Goal: Task Accomplishment & Management: Complete application form

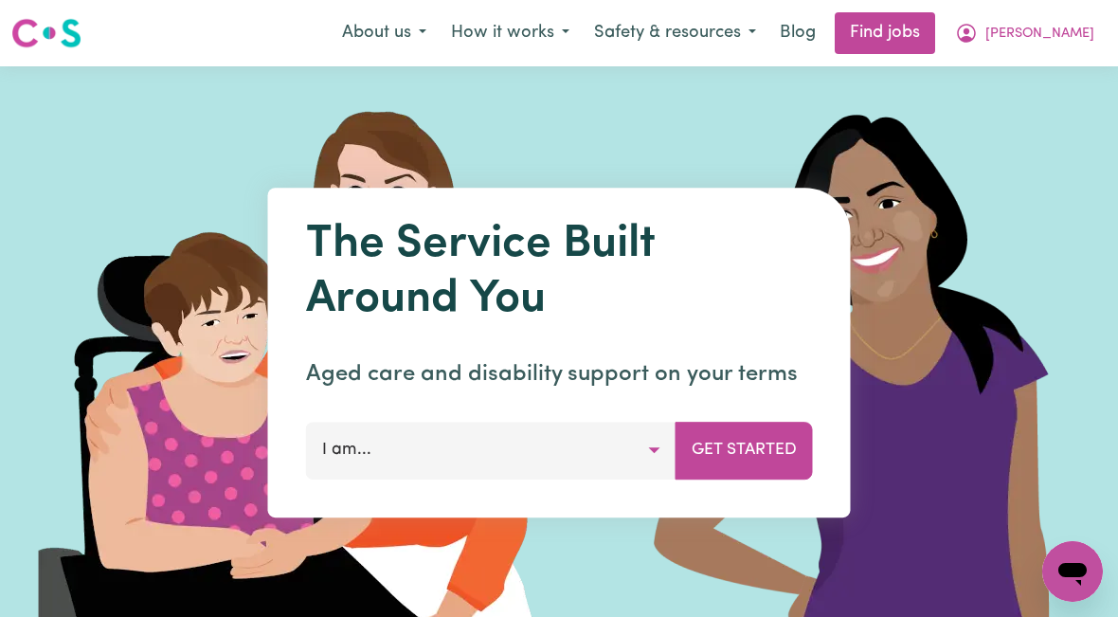
click at [1045, 38] on span "[PERSON_NAME]" at bounding box center [1039, 34] width 109 height 21
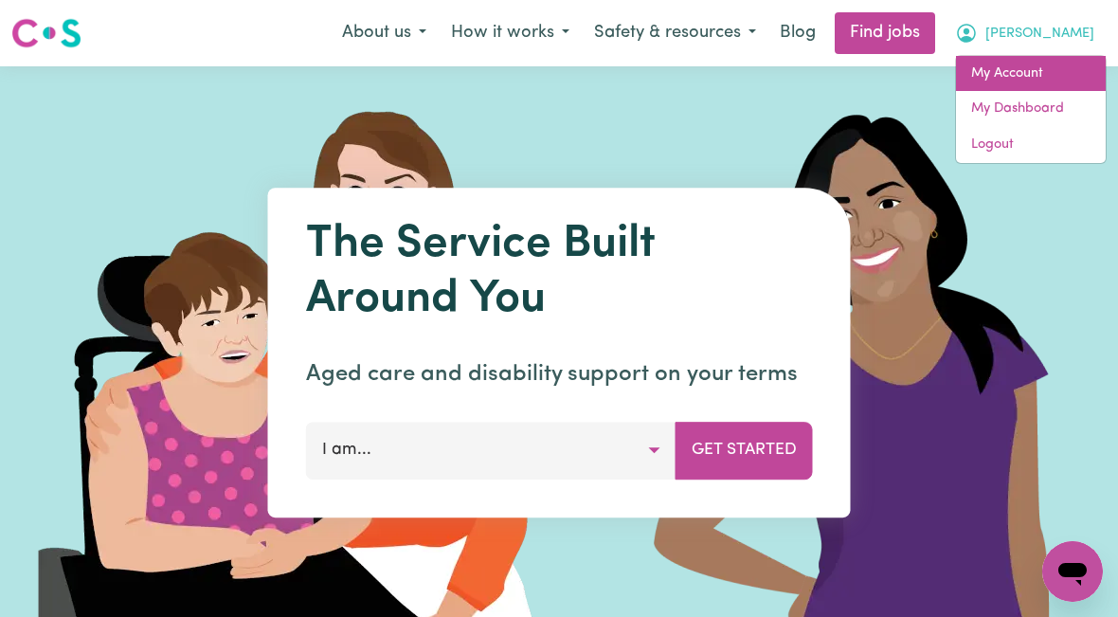
click at [1025, 77] on link "My Account" at bounding box center [1031, 74] width 150 height 36
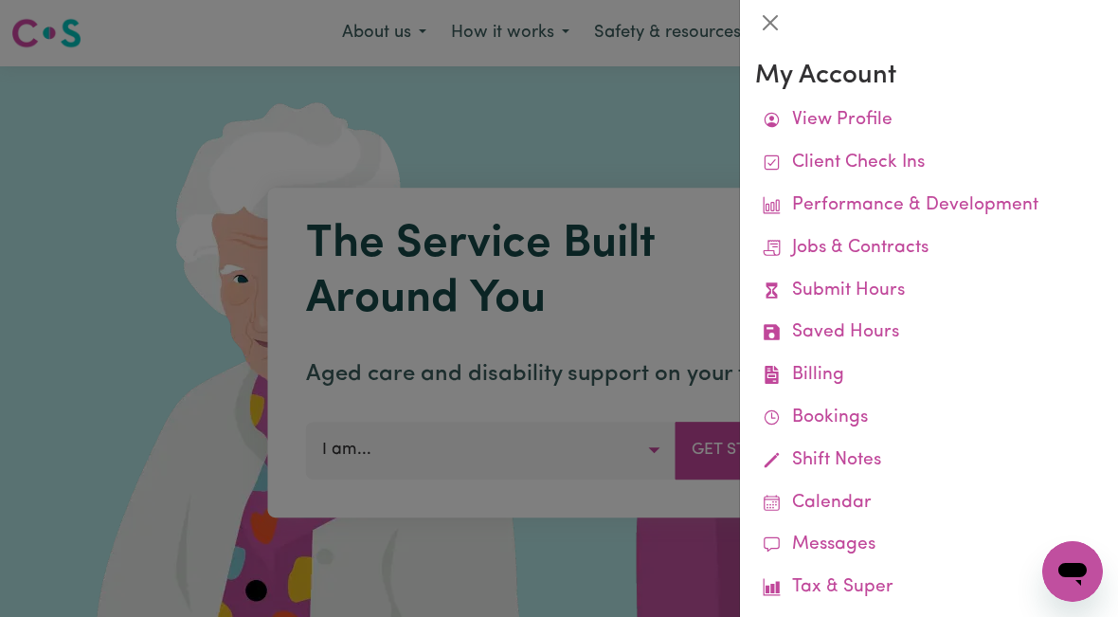
click at [891, 293] on link "Submit Hours" at bounding box center [929, 291] width 348 height 43
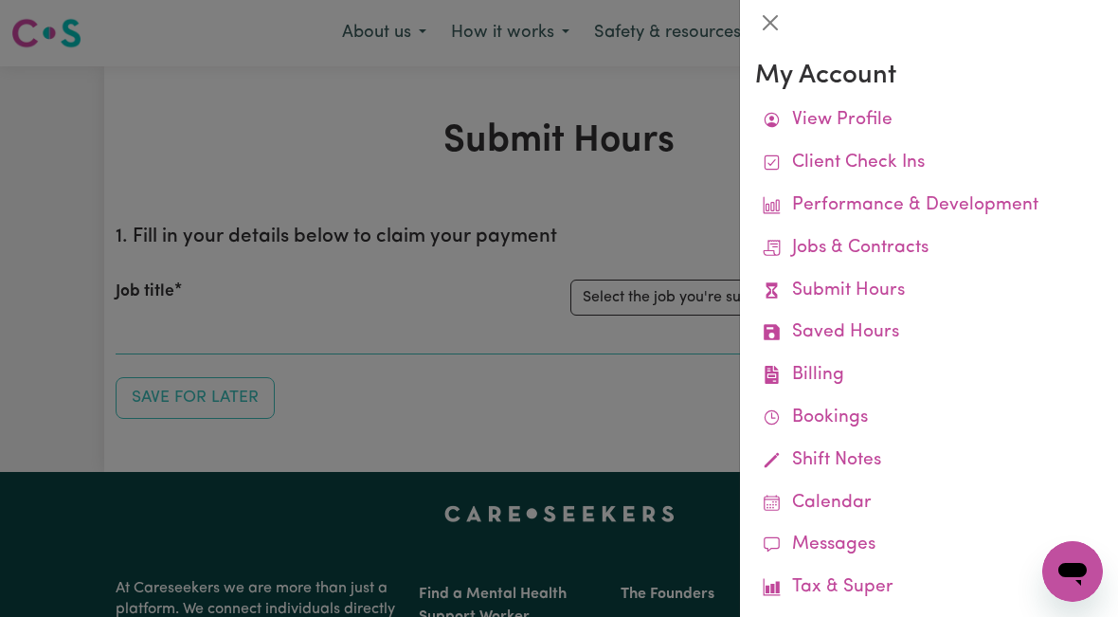
click at [685, 303] on div at bounding box center [559, 308] width 1118 height 617
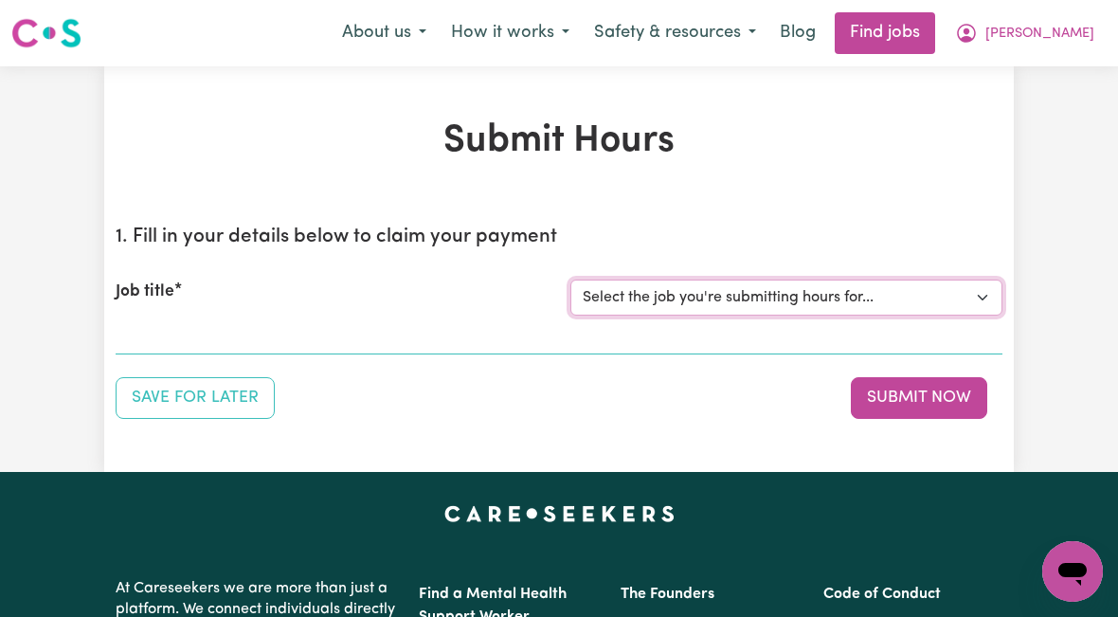
click at [758, 292] on select "Select the job you're submitting hours for... [[PERSON_NAME]] [DEMOGRAPHIC_DATA…" at bounding box center [786, 297] width 432 height 36
select select "10438"
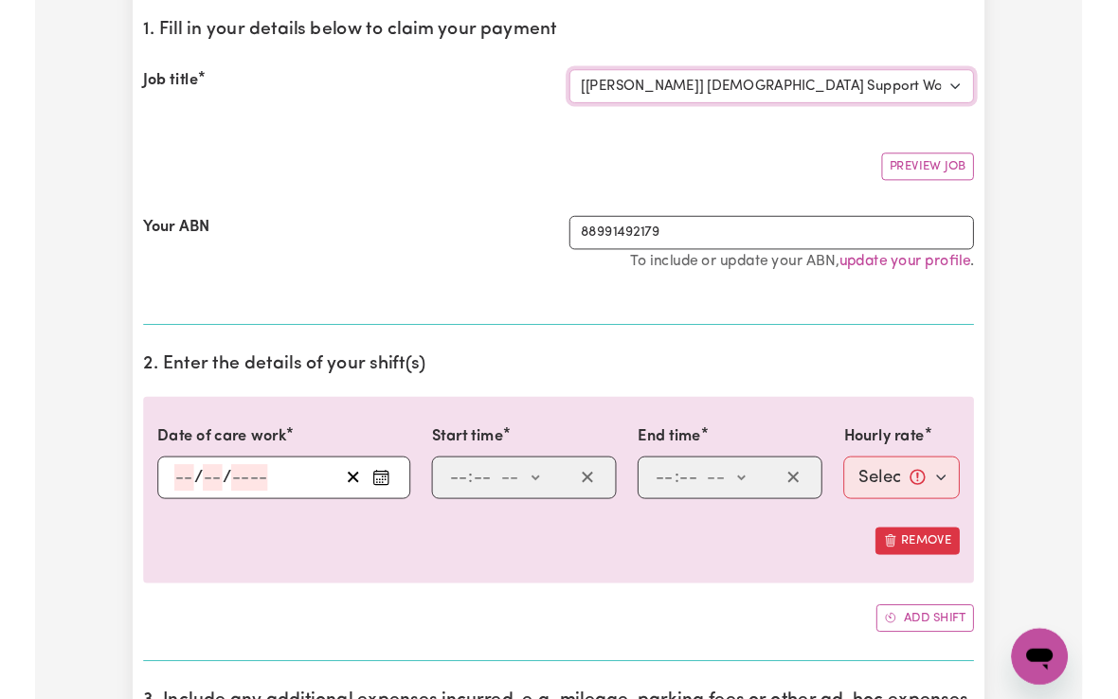
scroll to position [252, 0]
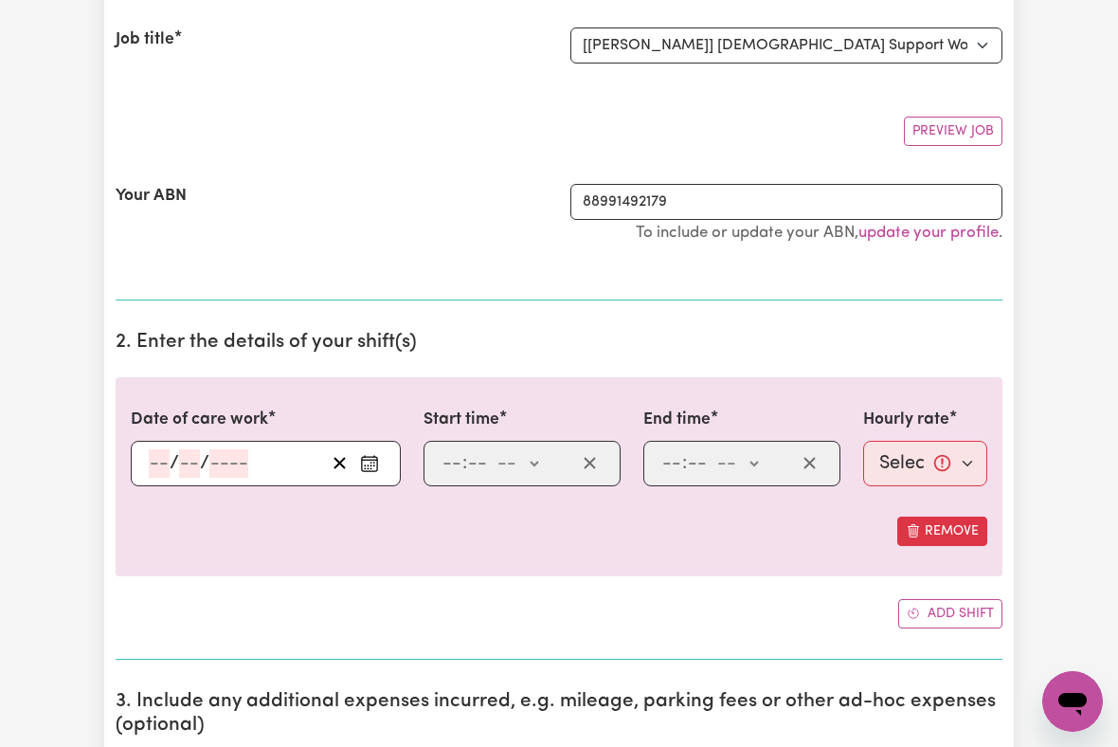
click at [149, 466] on input "number" at bounding box center [159, 463] width 21 height 28
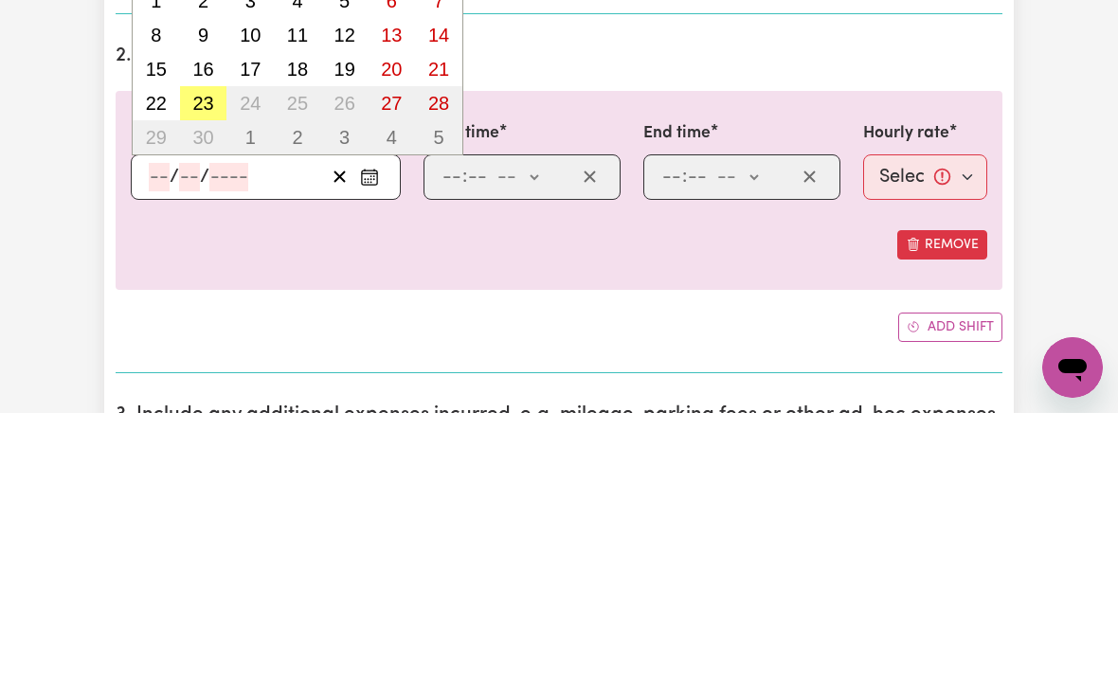
click at [200, 379] on abbr "23" at bounding box center [202, 389] width 21 height 21
type input "[DATE]"
type input "23"
type input "9"
type input "2025"
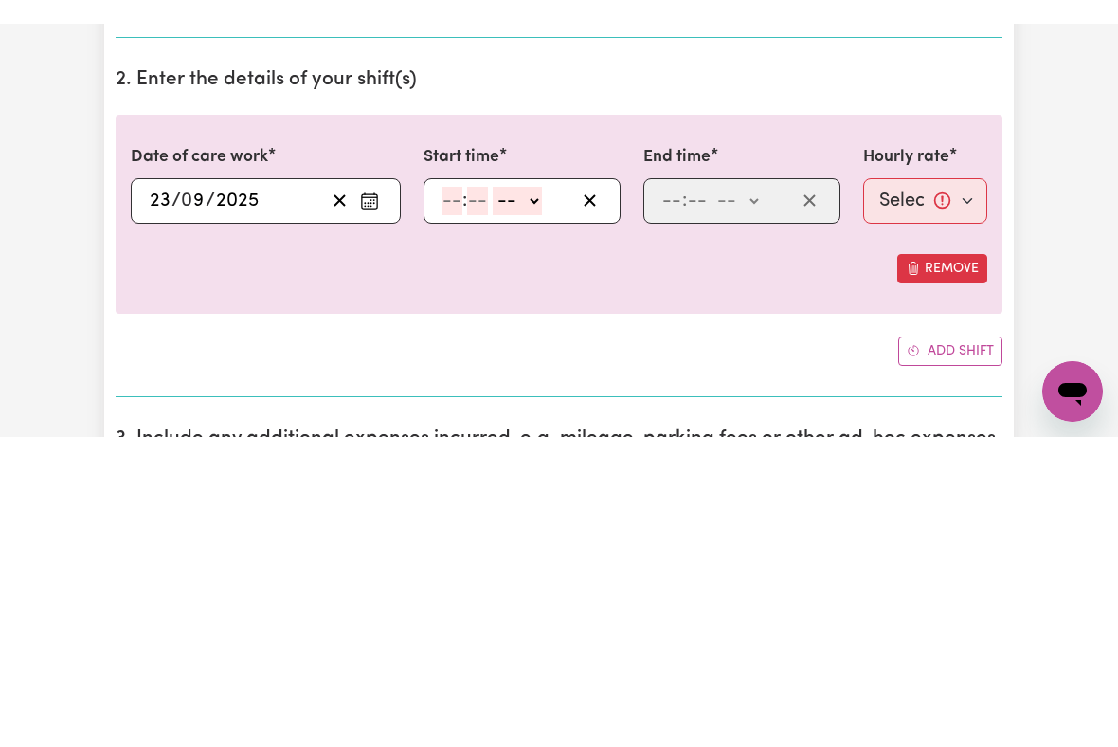
scroll to position [538, 0]
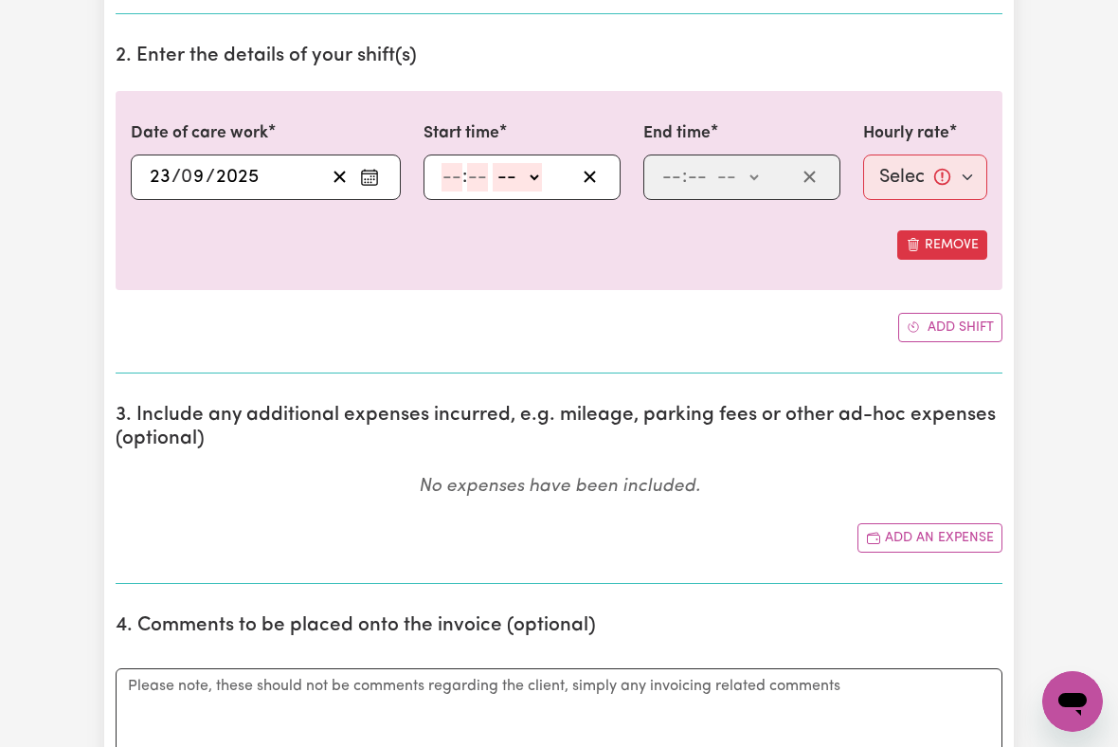
click at [449, 181] on input "number" at bounding box center [452, 177] width 21 height 28
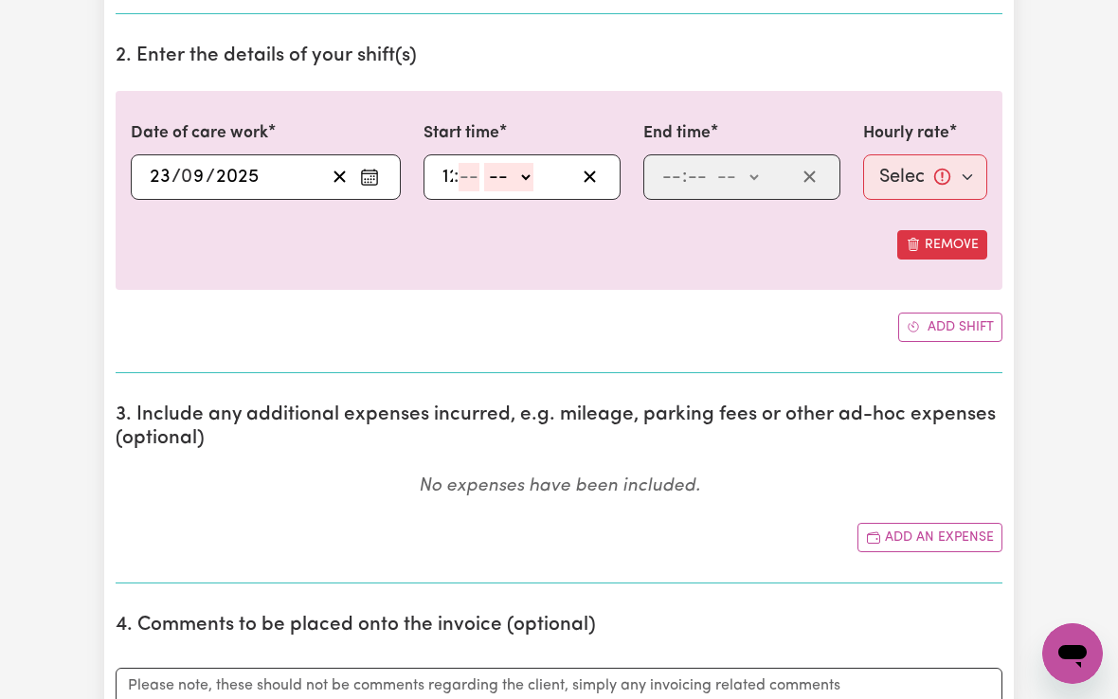
type input "12"
type input "00"
click at [535, 176] on select "-- am pm" at bounding box center [520, 177] width 49 height 28
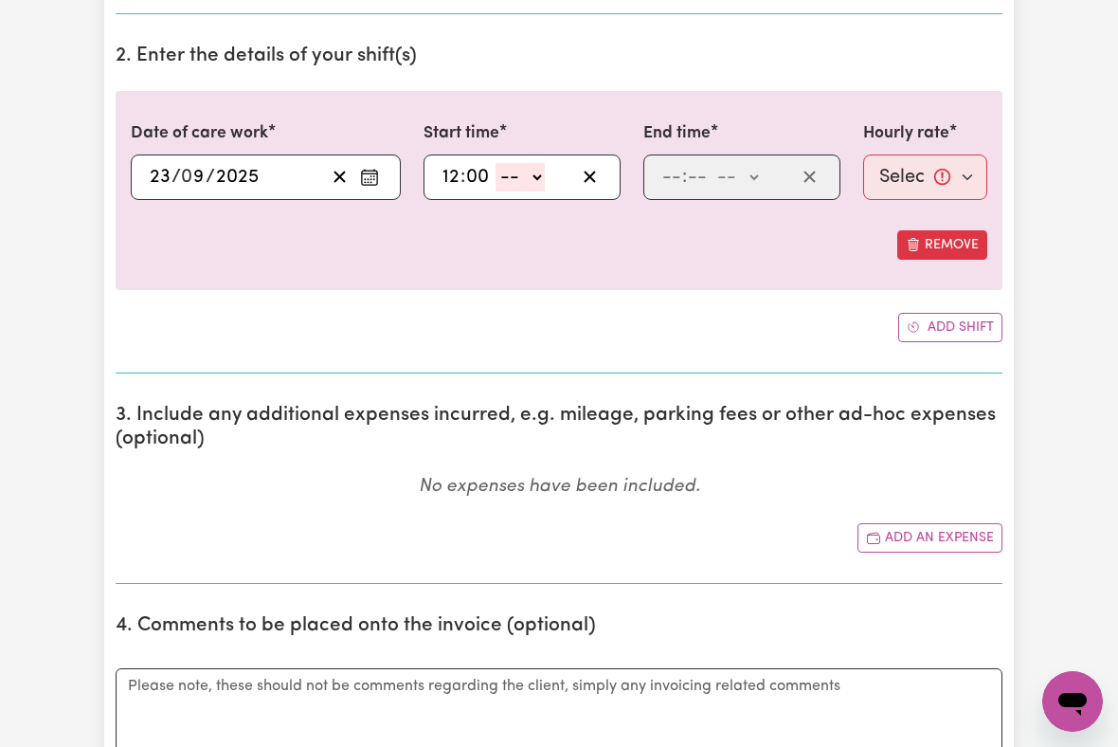
select select "pm"
type input "12:00"
type input "0"
click at [664, 176] on input "number" at bounding box center [671, 177] width 21 height 28
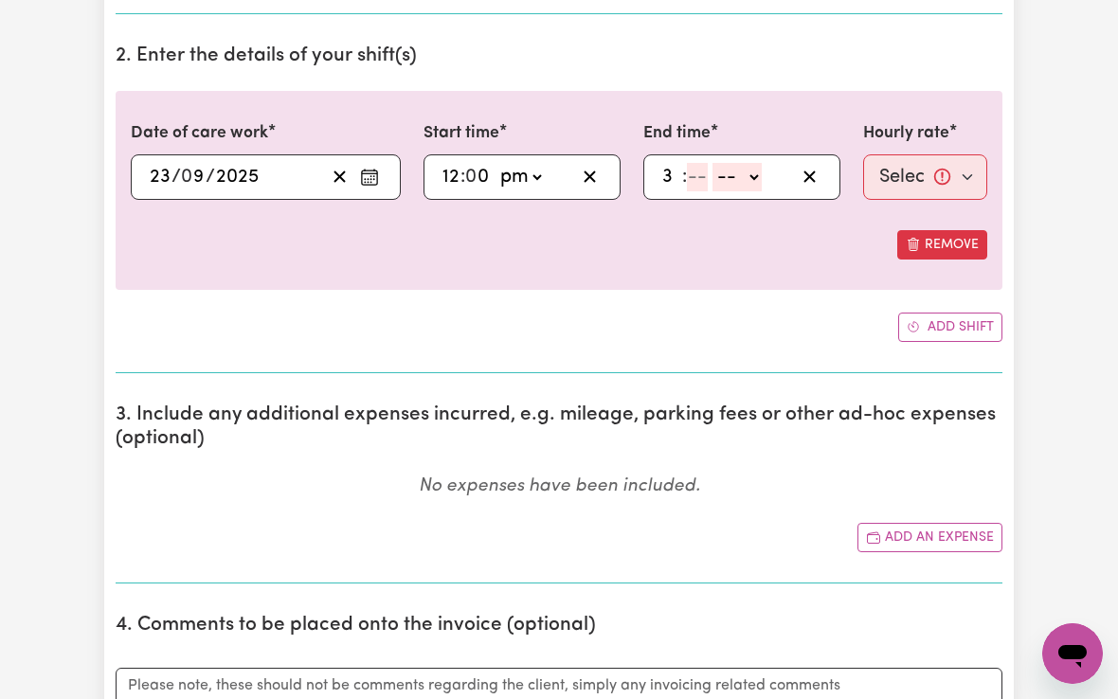
type input "3"
type input "00"
click at [744, 171] on select "-- am pm" at bounding box center [733, 177] width 49 height 28
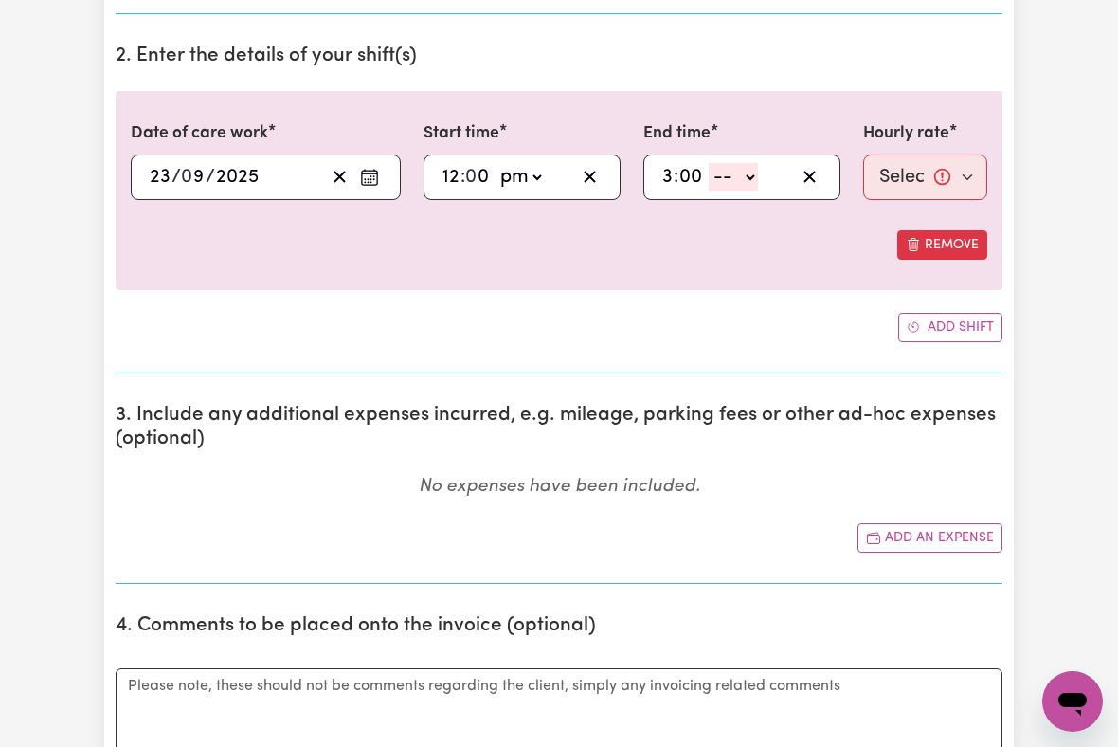
select select "pm"
type input "15:00"
type input "0"
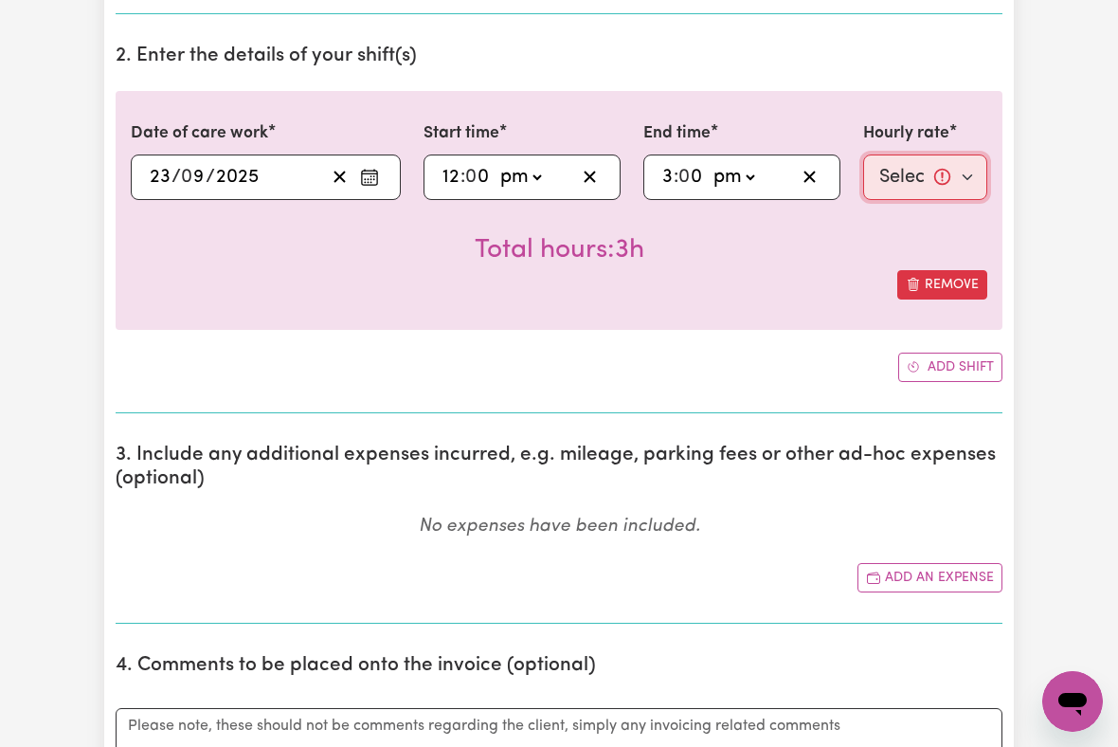
click at [937, 181] on select "Select rate... $51.36 (Weekday) $135.68 (Public Holiday) $61.07 (Evening Care)" at bounding box center [925, 176] width 124 height 45
select select "61.07-EveningCare"
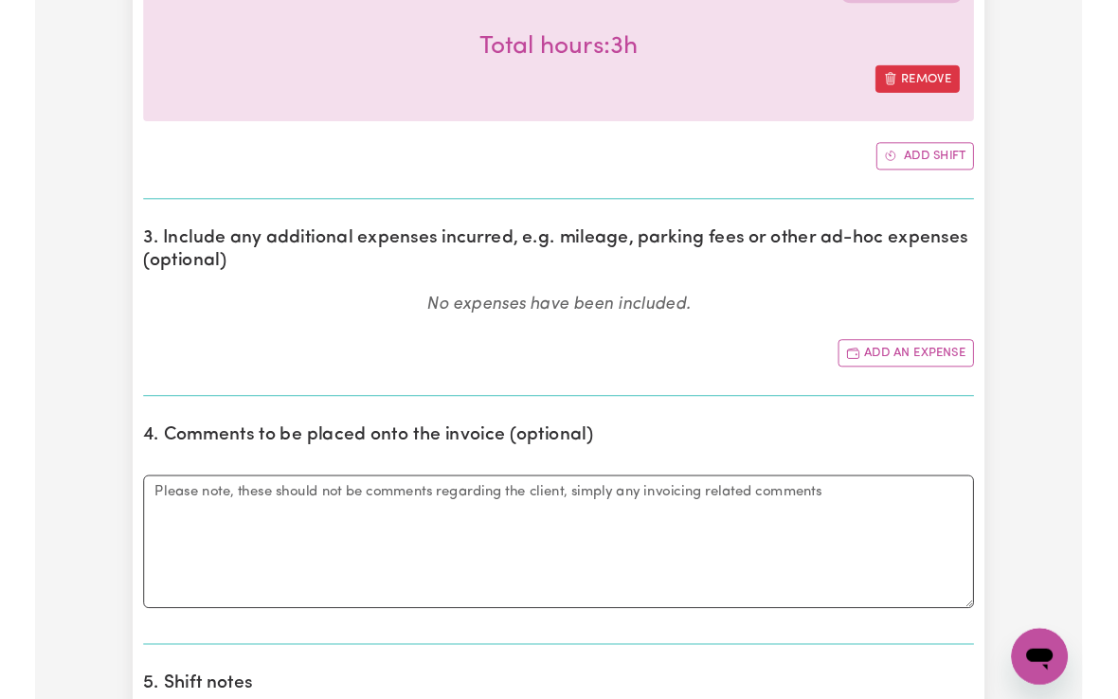
scroll to position [737, 0]
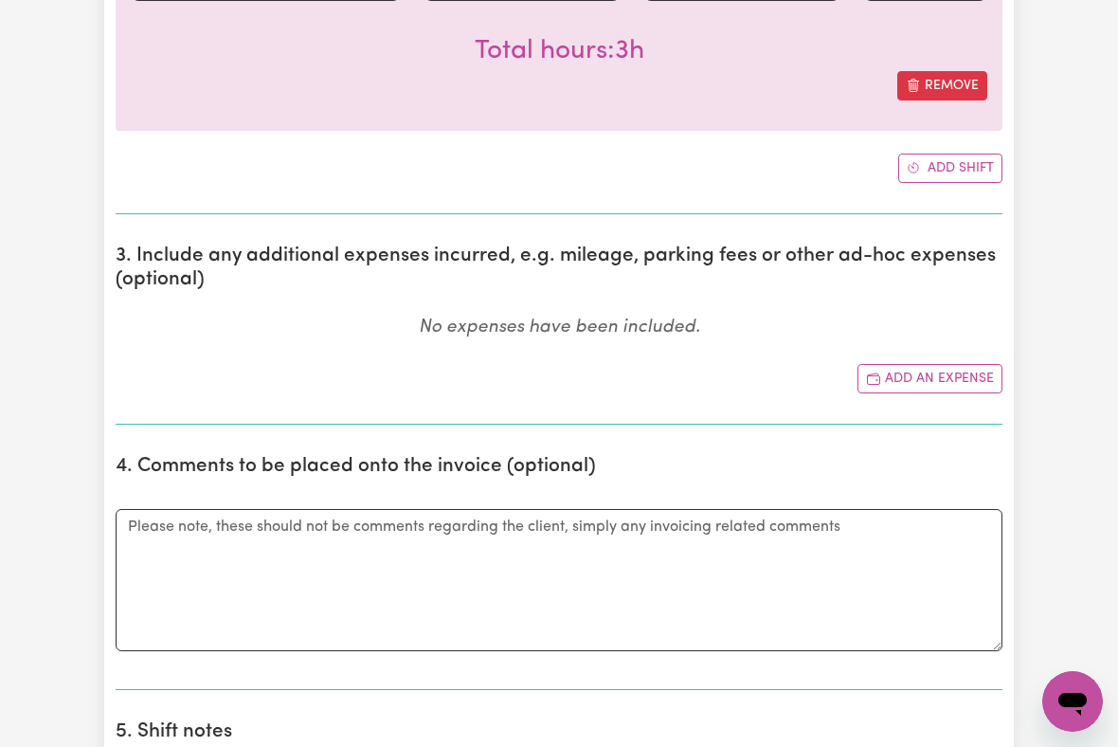
click at [936, 377] on button "Add an expense" at bounding box center [929, 378] width 145 height 29
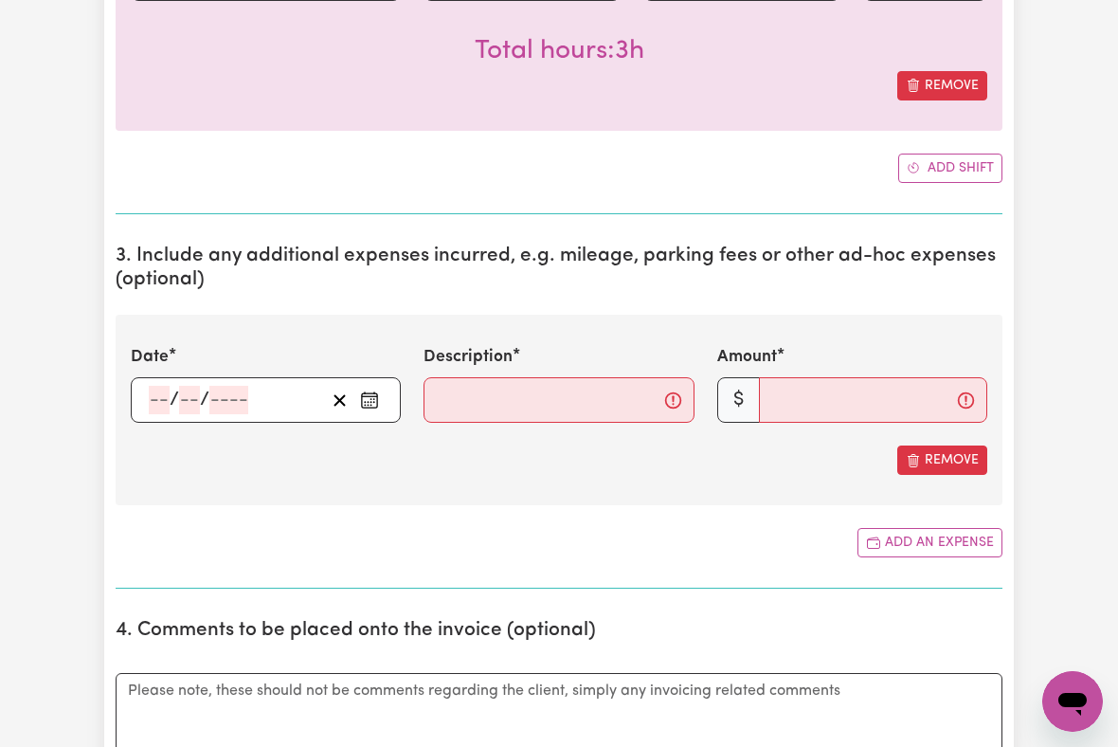
click at [140, 387] on div "/ /" at bounding box center [266, 399] width 270 height 45
click at [165, 390] on input "number" at bounding box center [159, 400] width 21 height 28
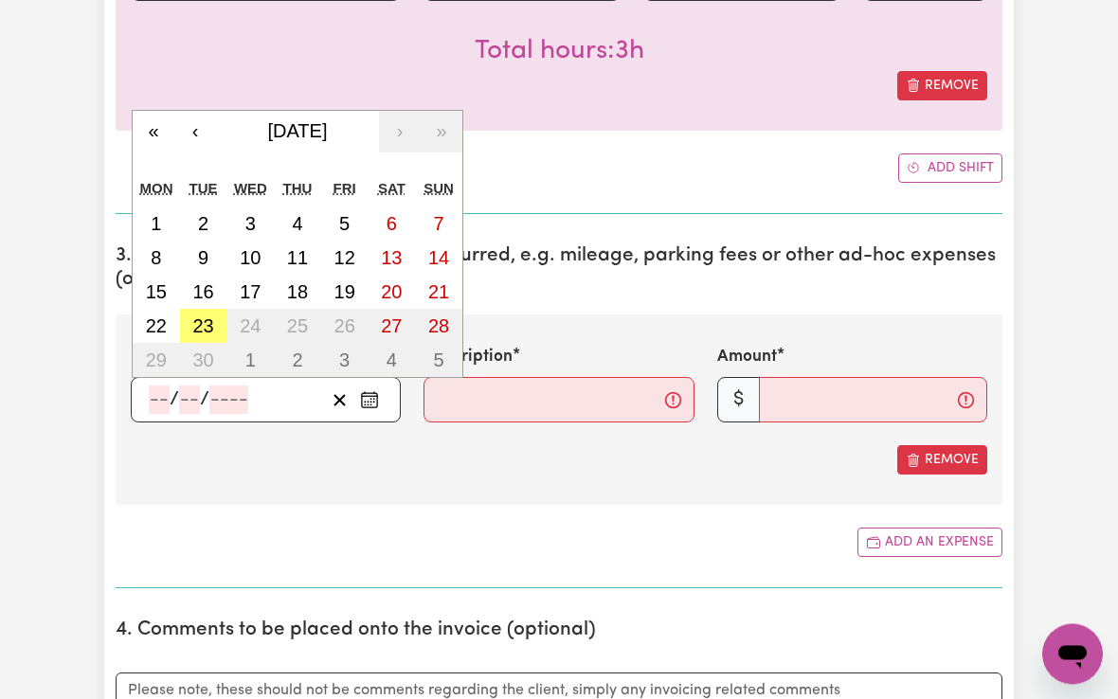
scroll to position [736, 0]
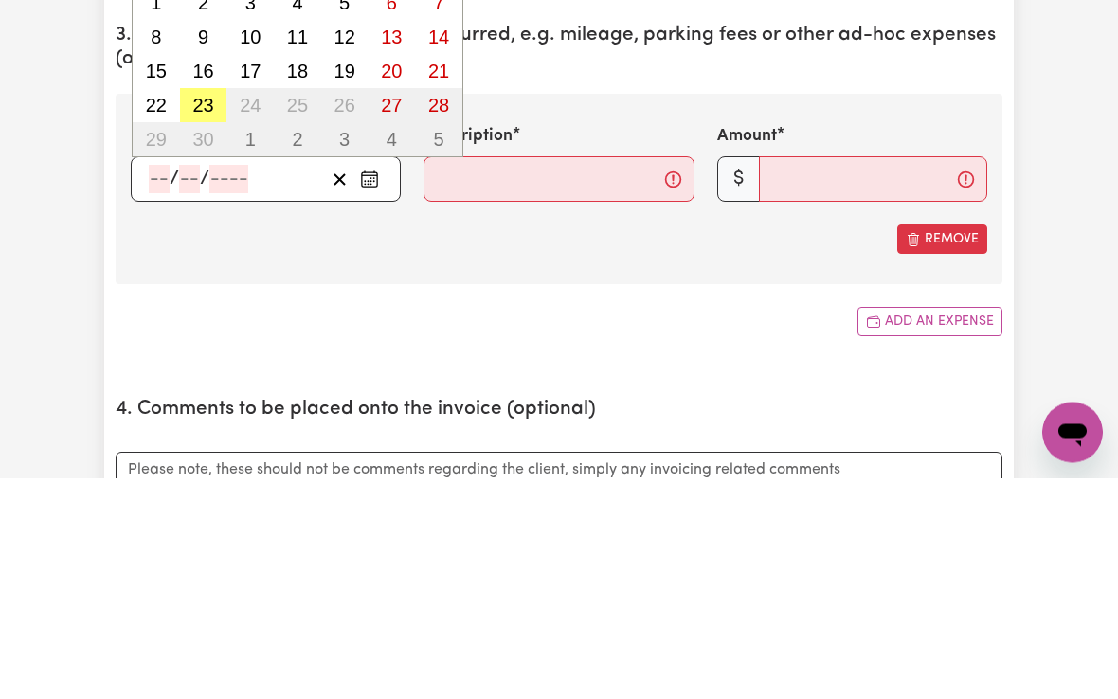
click at [198, 316] on abbr "23" at bounding box center [202, 326] width 21 height 21
type input "[DATE]"
type input "23"
type input "9"
type input "2025"
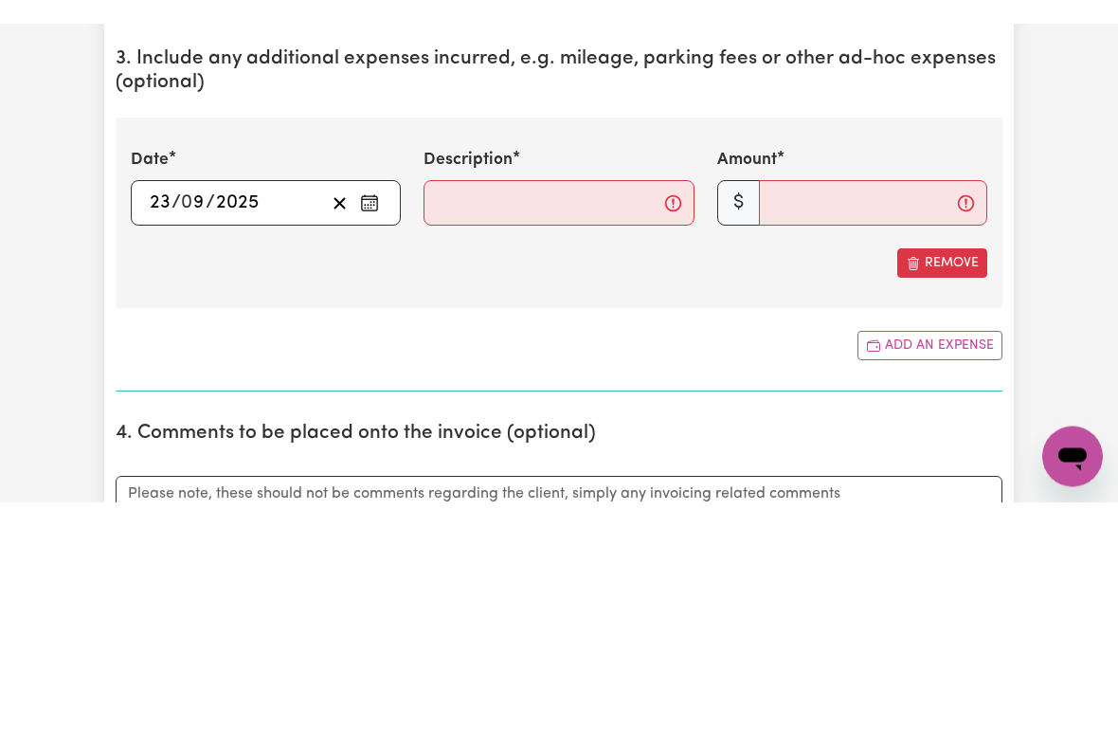
scroll to position [958, 0]
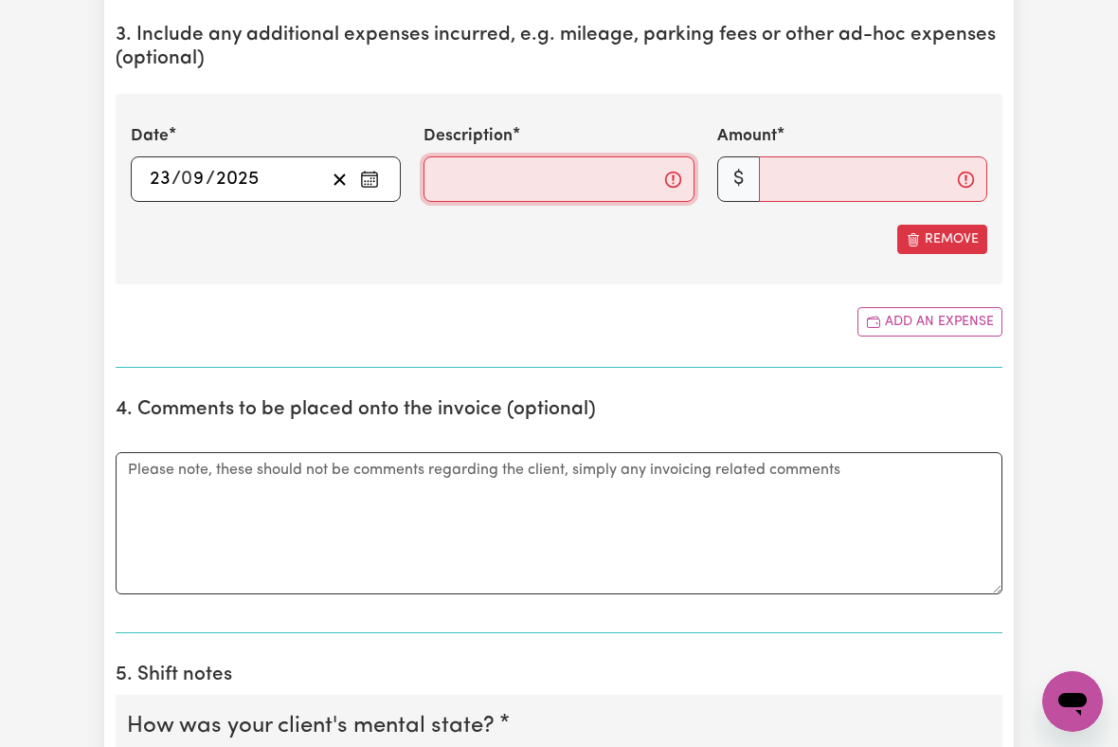
click at [458, 172] on input "Description" at bounding box center [559, 178] width 270 height 45
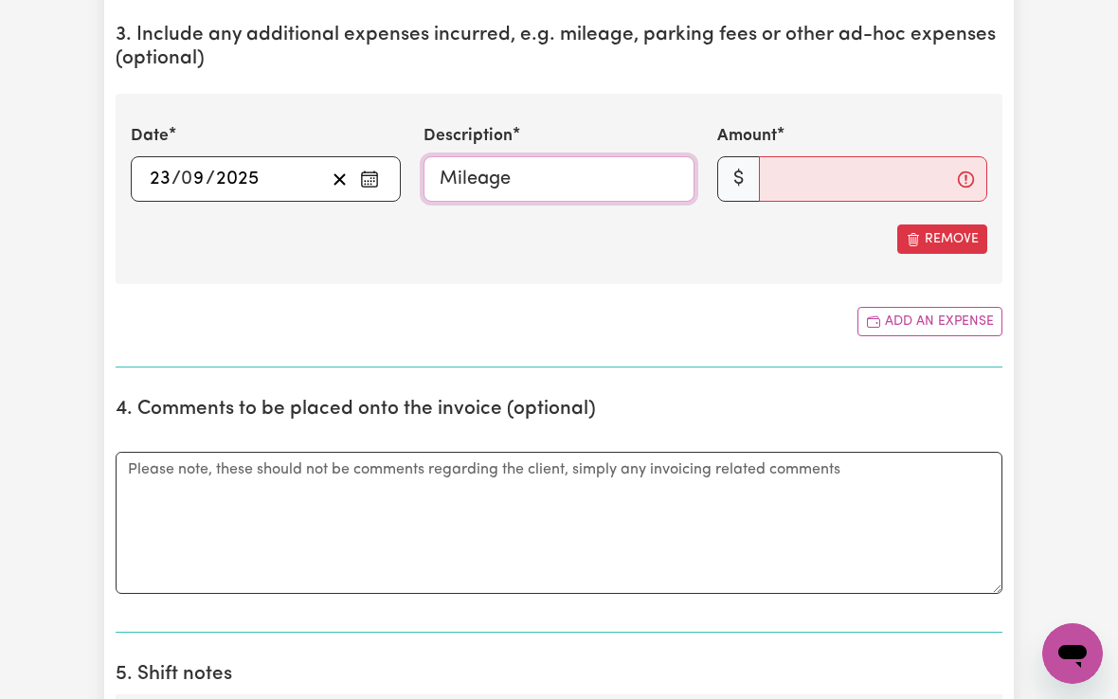
type input "Mileage"
click at [784, 171] on input "Amount" at bounding box center [873, 178] width 228 height 45
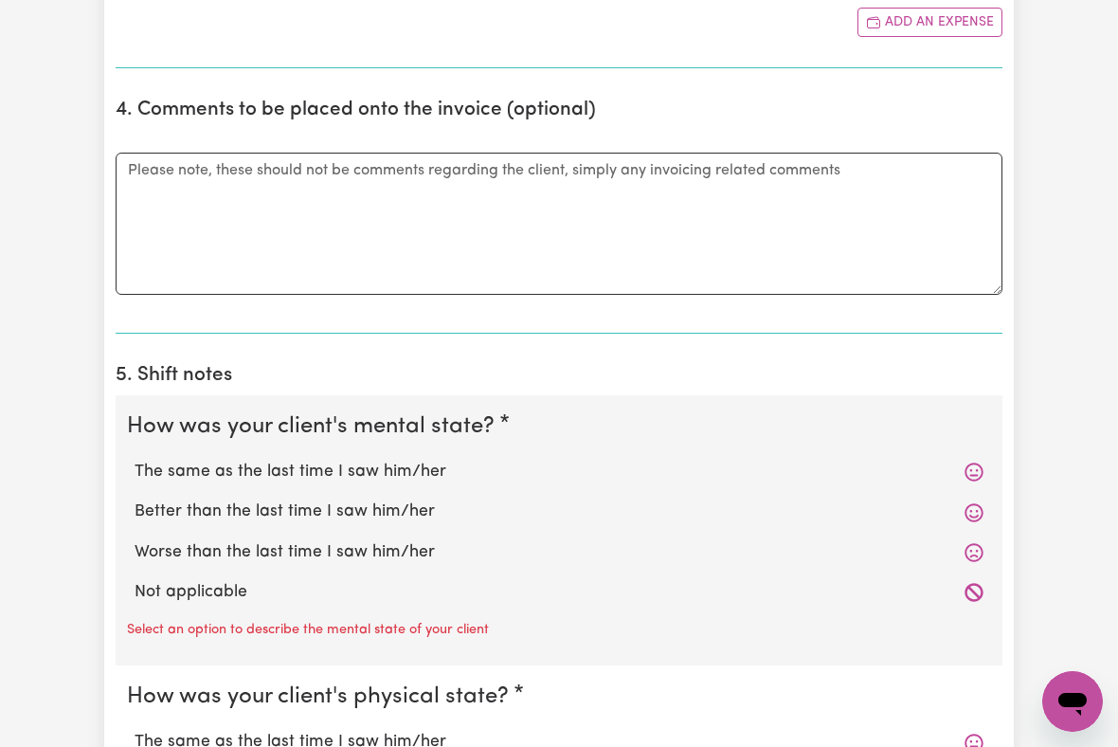
scroll to position [1259, 0]
type input "13.24"
click at [428, 463] on label "The same as the last time I saw him/her" at bounding box center [559, 470] width 849 height 25
click at [135, 458] on input "The same as the last time I saw him/her" at bounding box center [134, 457] width 1 height 1
radio input "true"
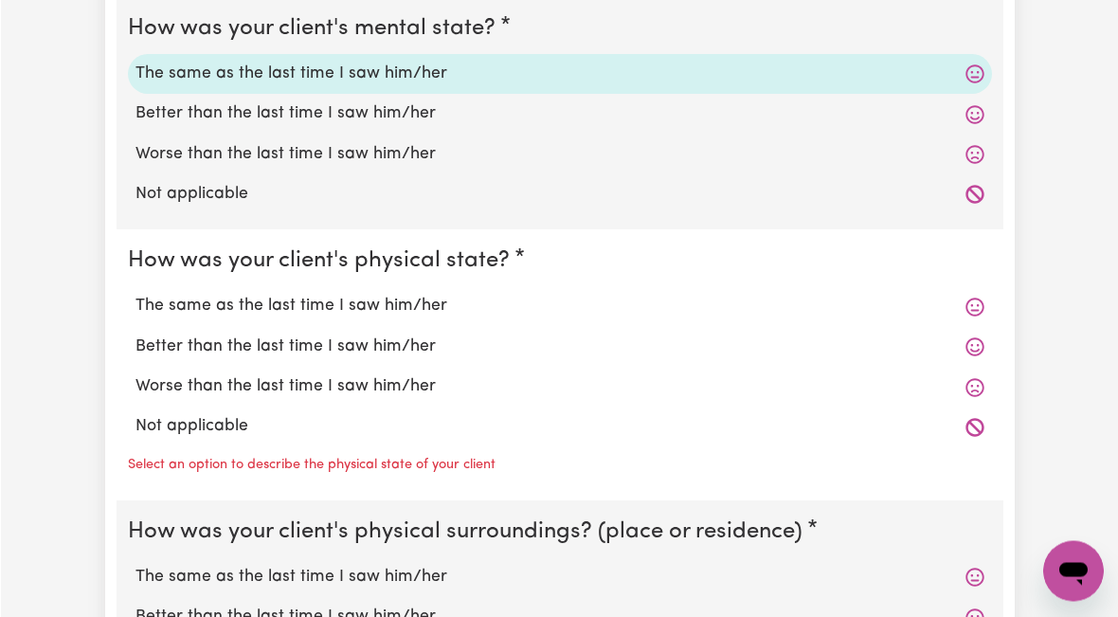
scroll to position [1655, 0]
click at [424, 294] on label "The same as the last time I saw him/her" at bounding box center [559, 306] width 849 height 25
click at [135, 293] on input "The same as the last time I saw him/her" at bounding box center [134, 293] width 1 height 1
radio input "true"
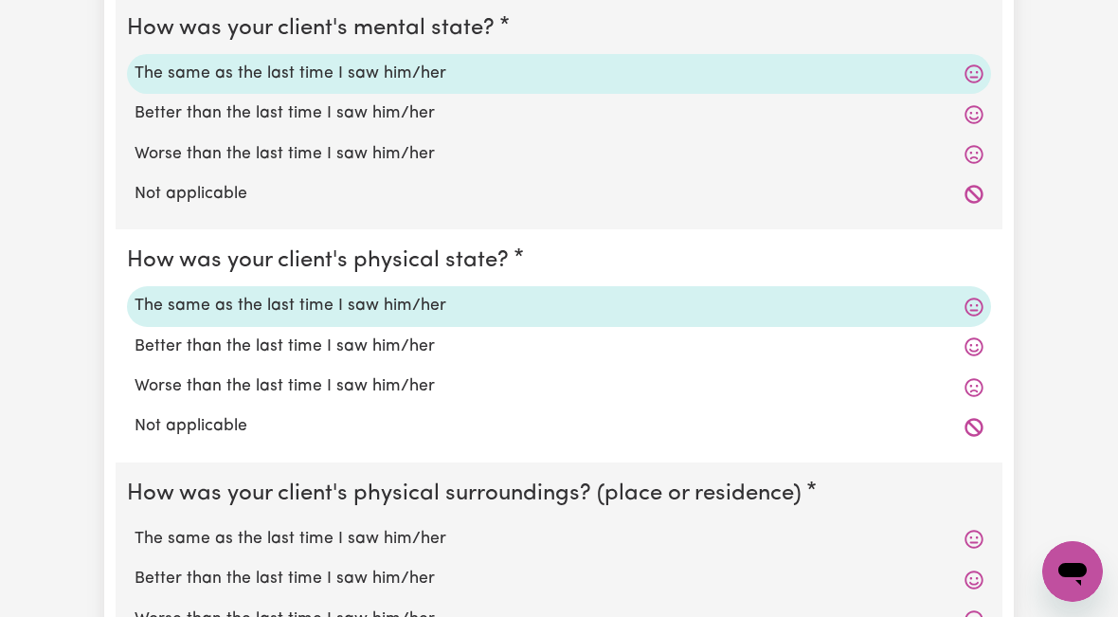
click at [426, 532] on label "The same as the last time I saw him/her" at bounding box center [559, 539] width 849 height 25
click at [135, 527] on input "The same as the last time I saw him/her" at bounding box center [134, 526] width 1 height 1
radio input "true"
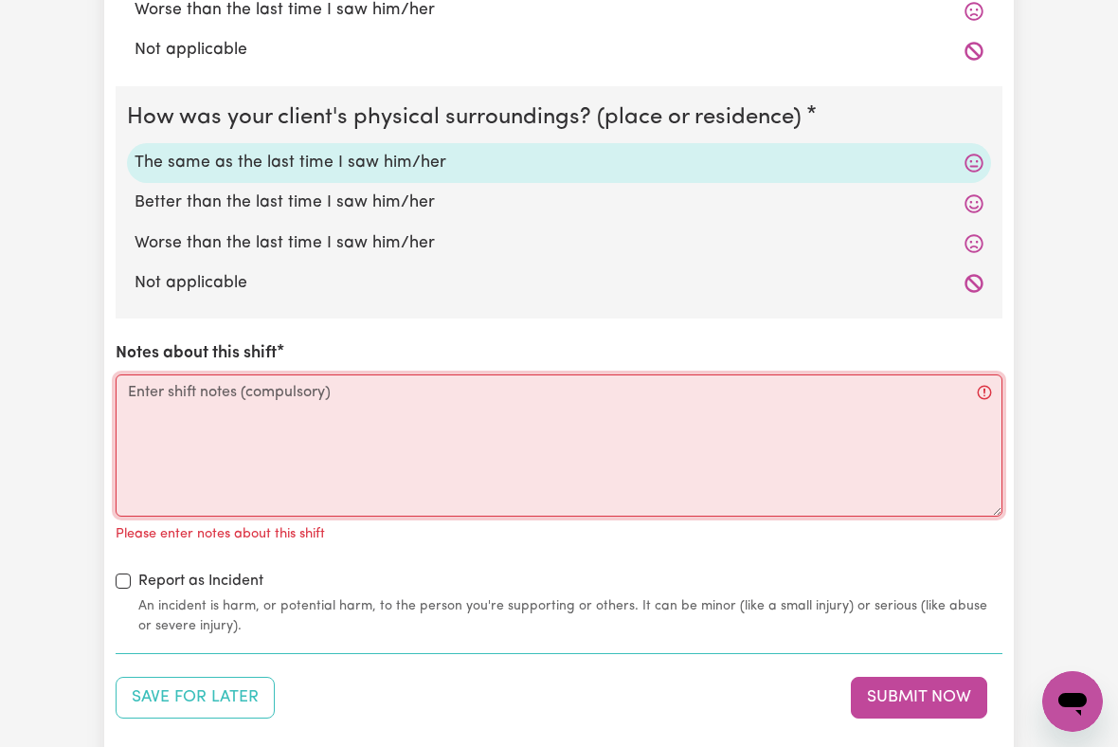
click at [150, 387] on textarea "Notes about this shift" at bounding box center [559, 445] width 887 height 142
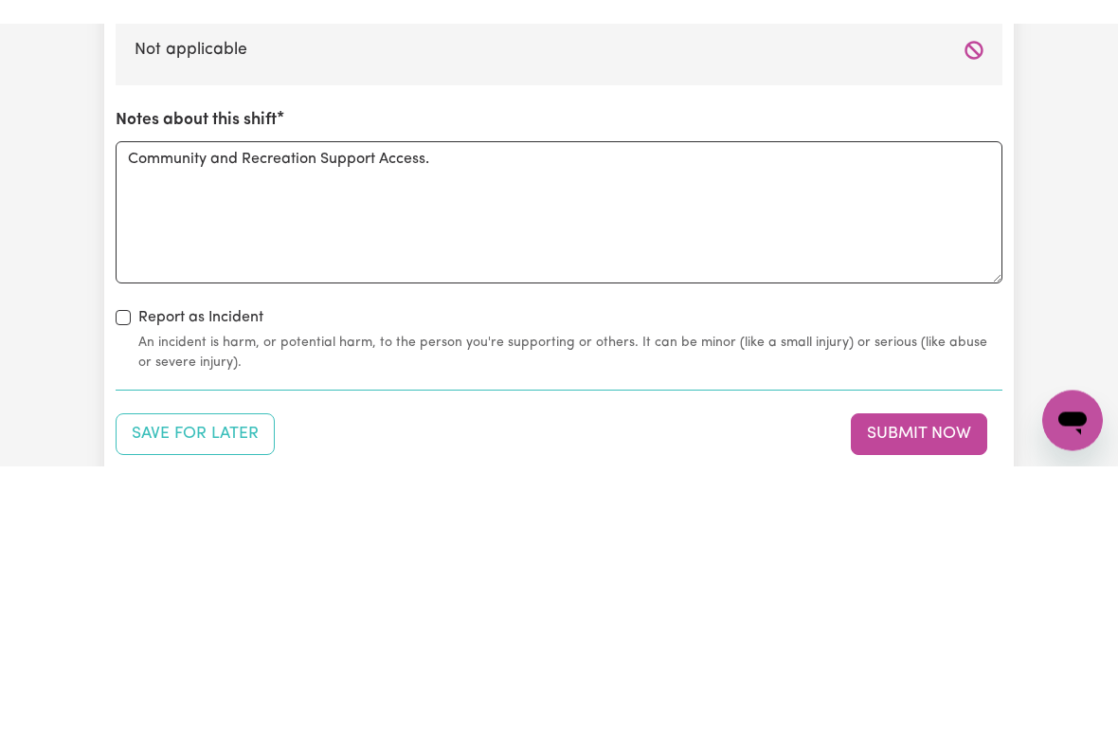
scroll to position [2288, 0]
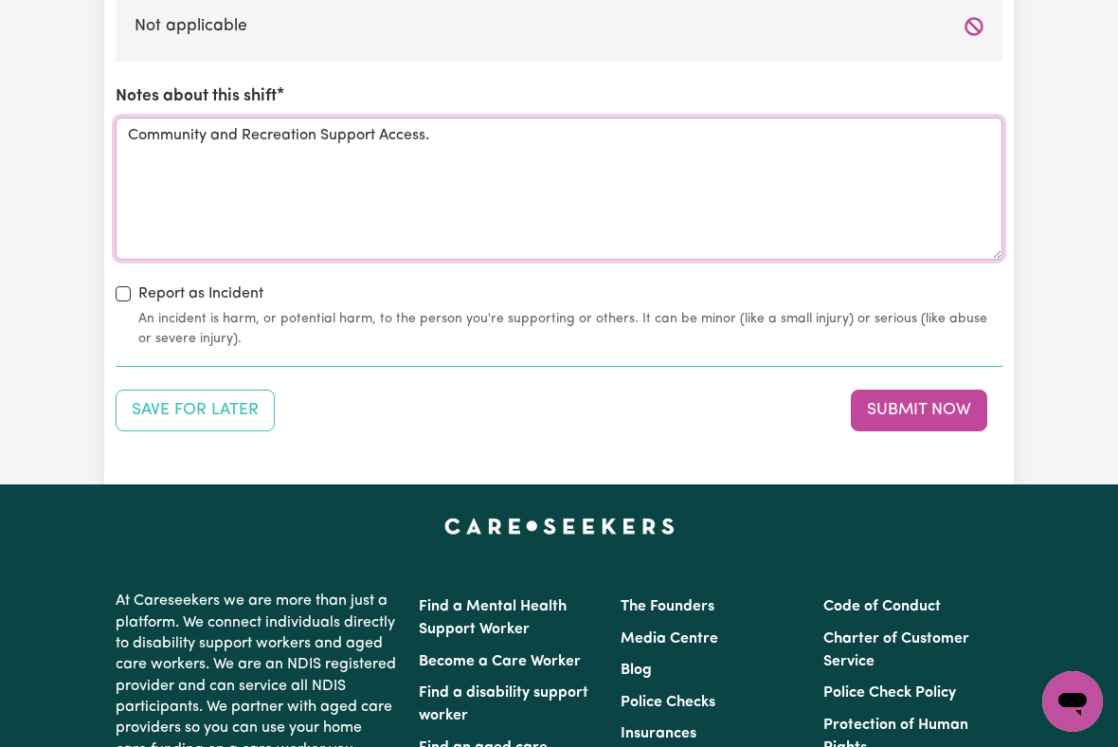
type textarea "Community and Recreation Support Access."
click at [908, 406] on button "Submit Now" at bounding box center [919, 410] width 136 height 42
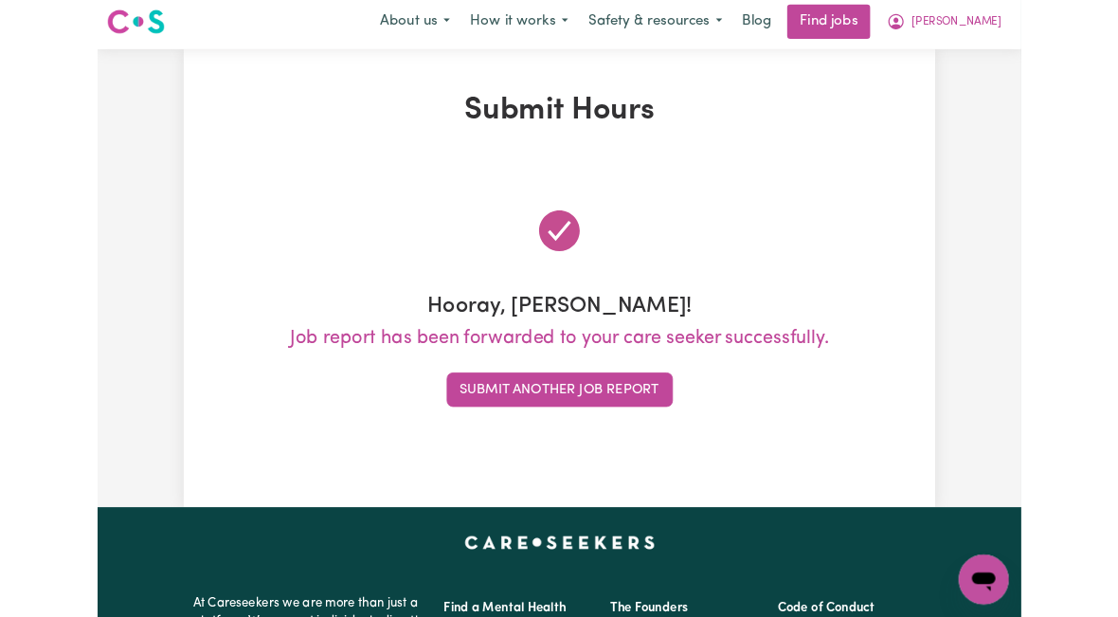
scroll to position [0, 0]
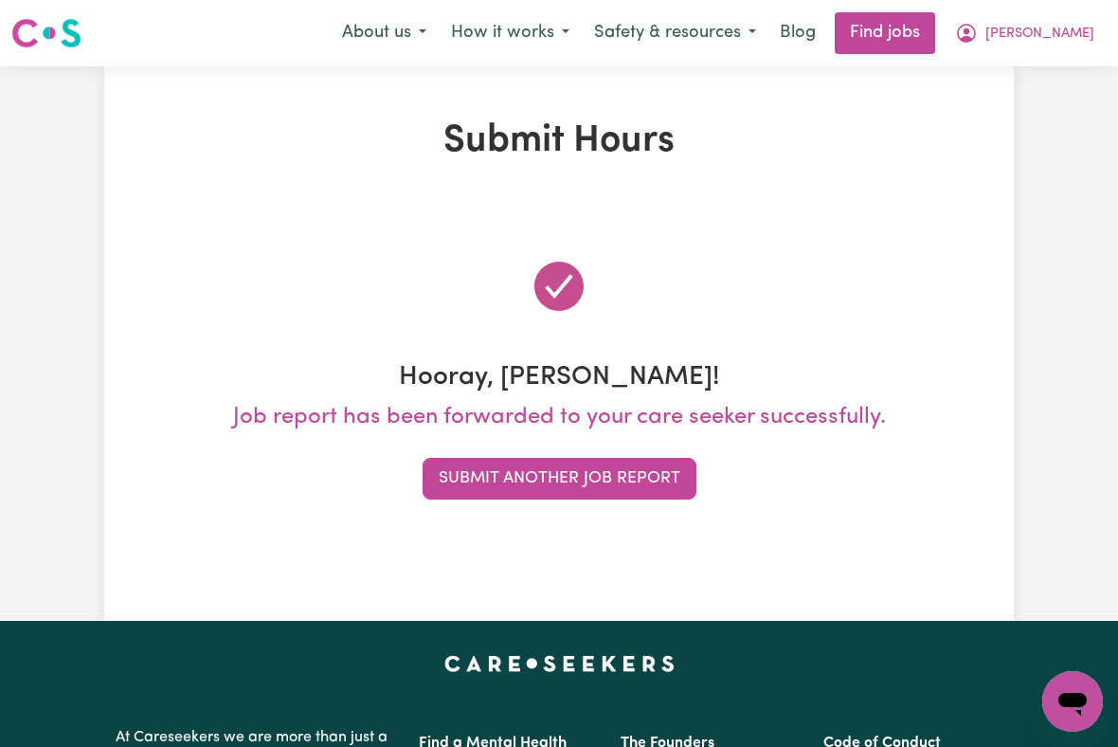
click at [1061, 39] on span "[PERSON_NAME]" at bounding box center [1039, 34] width 109 height 21
click at [1025, 72] on link "My Account" at bounding box center [1031, 74] width 150 height 36
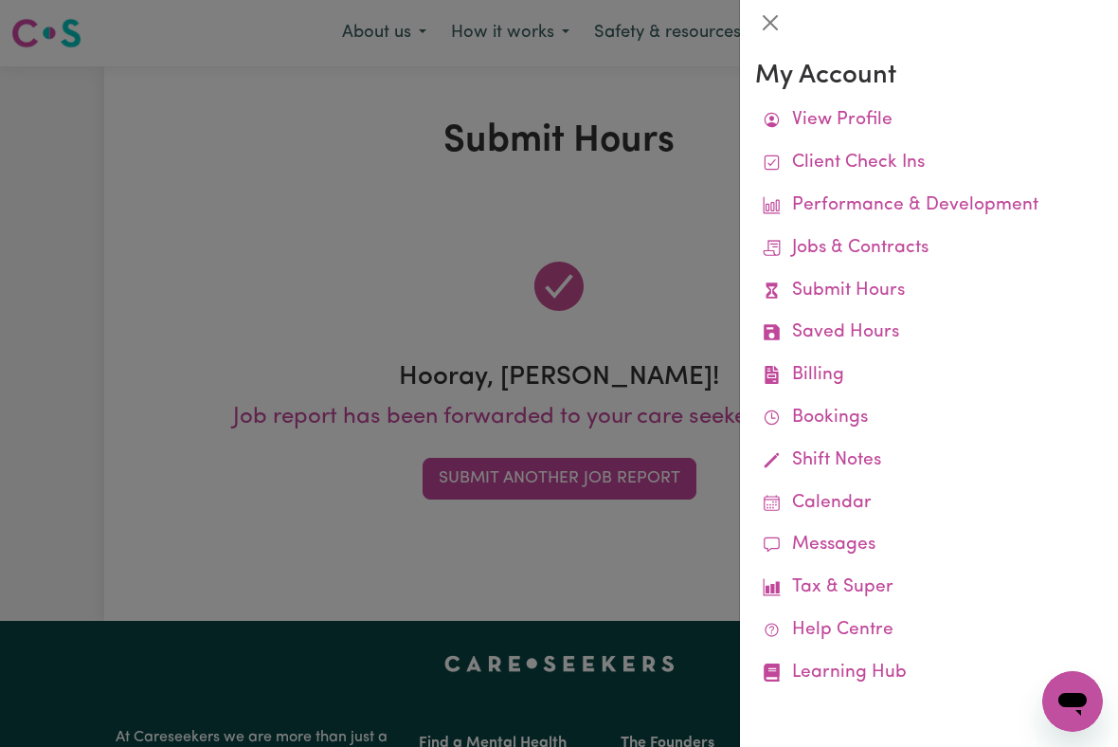
click at [0, 0] on link "Job Reports" at bounding box center [0, 0] width 0 height 0
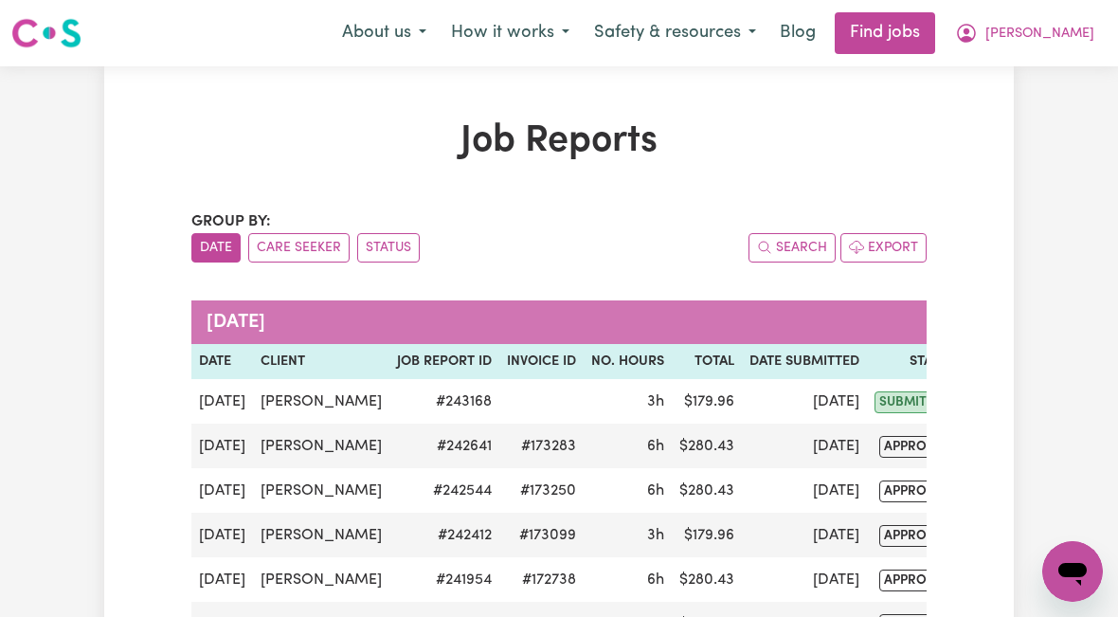
click at [1073, 37] on span "[PERSON_NAME]" at bounding box center [1039, 34] width 109 height 21
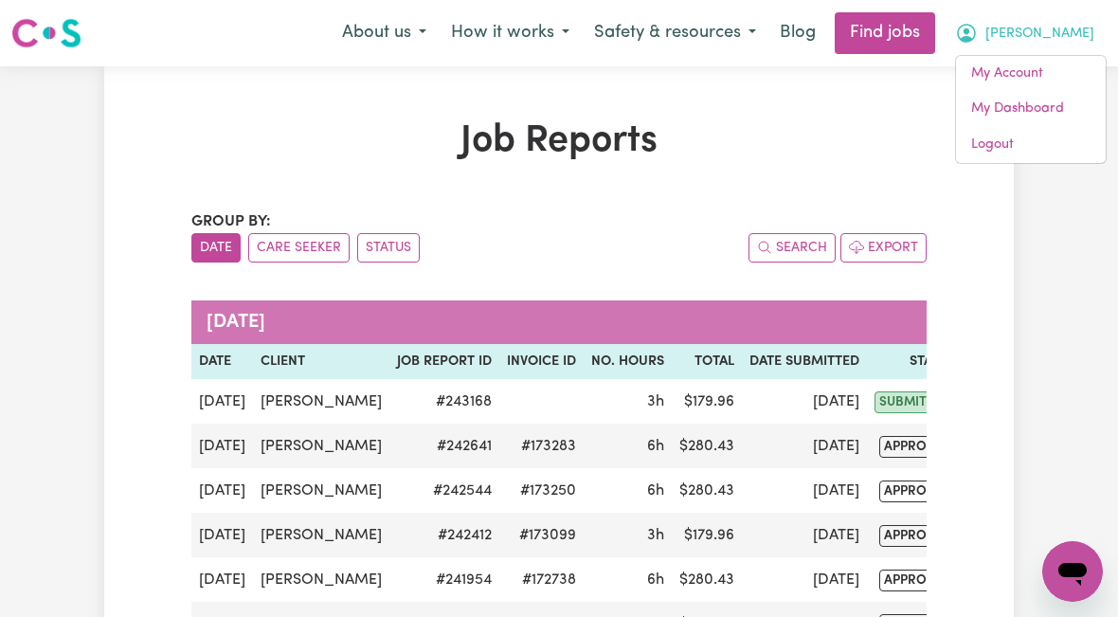
click at [1032, 75] on link "My Account" at bounding box center [1031, 74] width 150 height 36
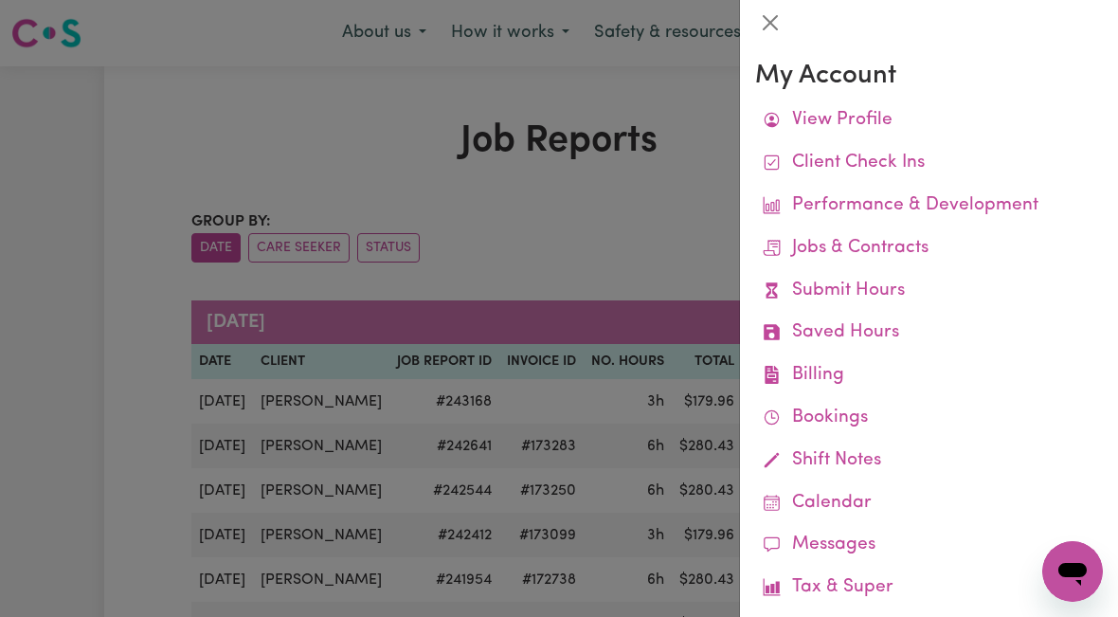
click at [0, 0] on link "Remittances" at bounding box center [0, 0] width 0 height 0
